Goal: Browse casually

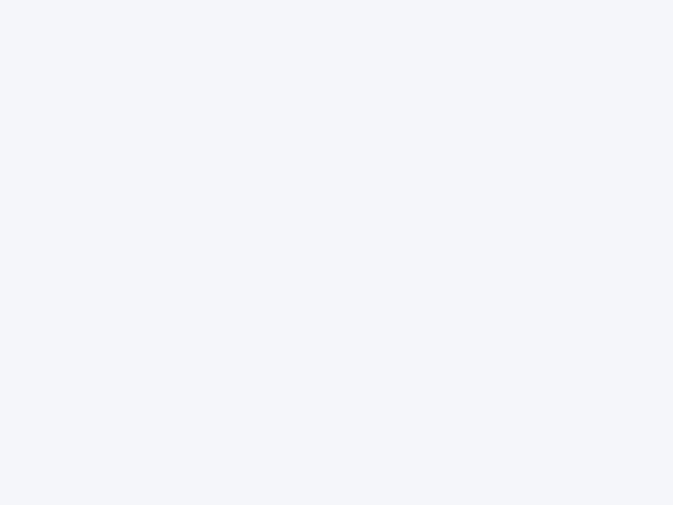
click at [336, 252] on div at bounding box center [336, 252] width 673 height 505
